Goal: Transaction & Acquisition: Subscribe to service/newsletter

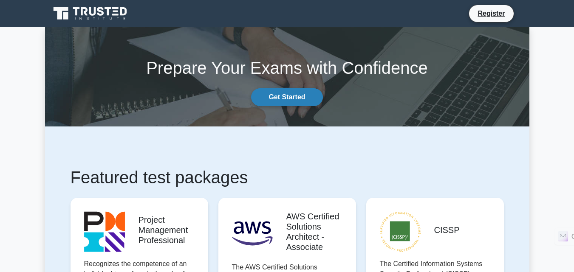
click at [307, 101] on link "Get Started" at bounding box center [286, 97] width 71 height 18
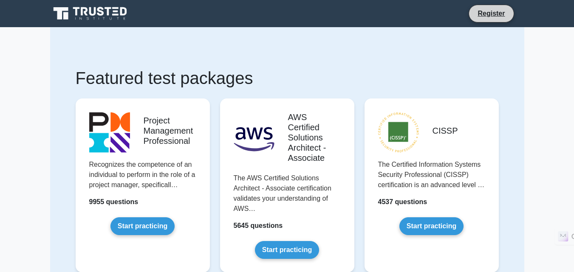
click at [482, 7] on li "Register" at bounding box center [491, 14] width 45 height 18
click at [478, 11] on link "Register" at bounding box center [490, 13] width 37 height 11
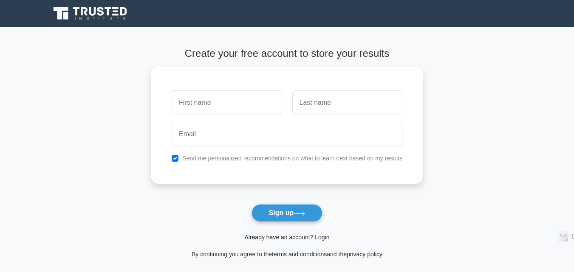
click at [282, 239] on link "Already have an account? Login" at bounding box center [286, 237] width 85 height 7
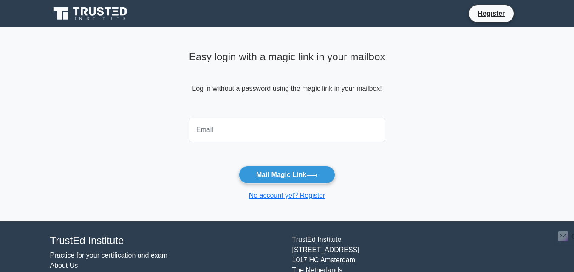
click at [236, 134] on input "email" at bounding box center [287, 130] width 196 height 25
type input "banaja.jena08@gmail.com"
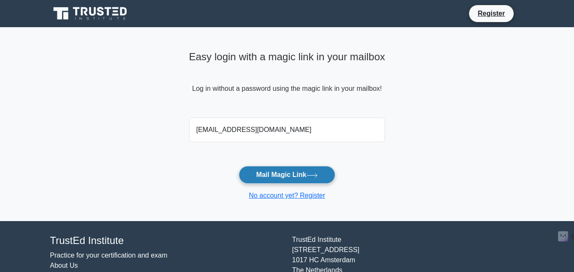
click at [278, 173] on button "Mail Magic Link" at bounding box center [287, 175] width 96 height 18
